Goal: Navigation & Orientation: Find specific page/section

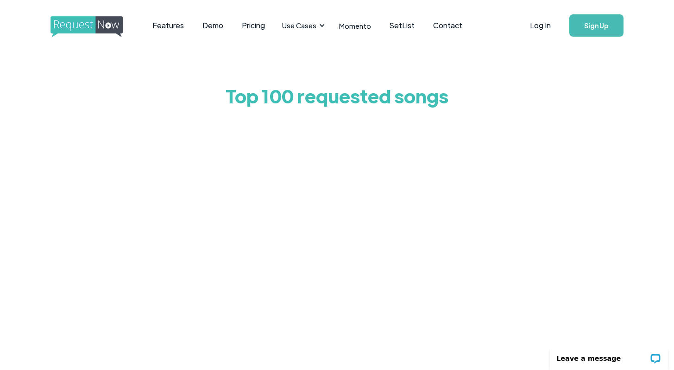
click at [96, 27] on img "home" at bounding box center [94, 26] width 89 height 21
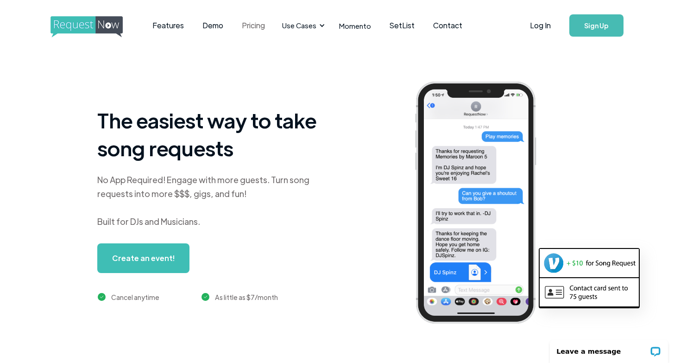
click at [258, 28] on link "Pricing" at bounding box center [253, 25] width 42 height 29
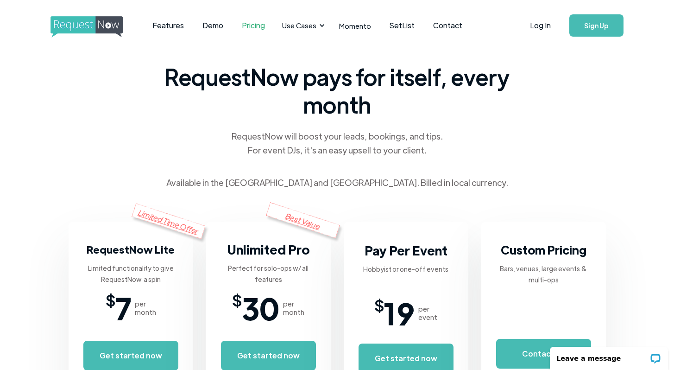
click at [95, 25] on img "home" at bounding box center [94, 26] width 89 height 21
